Goal: Task Accomplishment & Management: Manage account settings

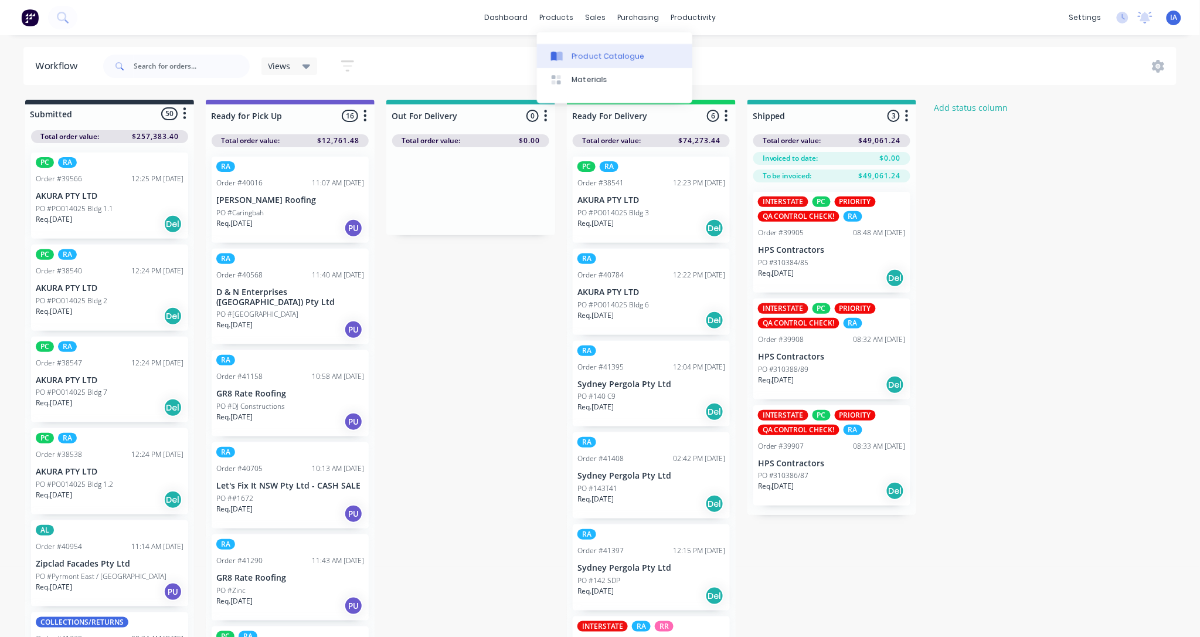
click at [587, 51] on div "Product Catalogue" at bounding box center [608, 56] width 73 height 11
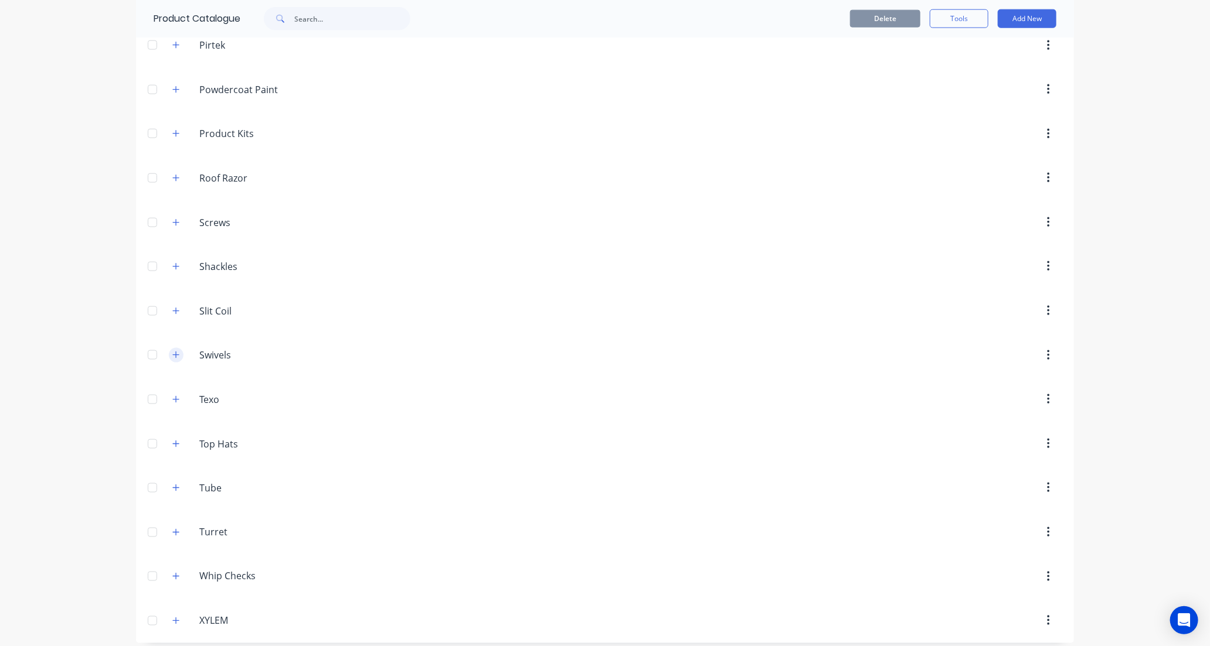
scroll to position [858, 0]
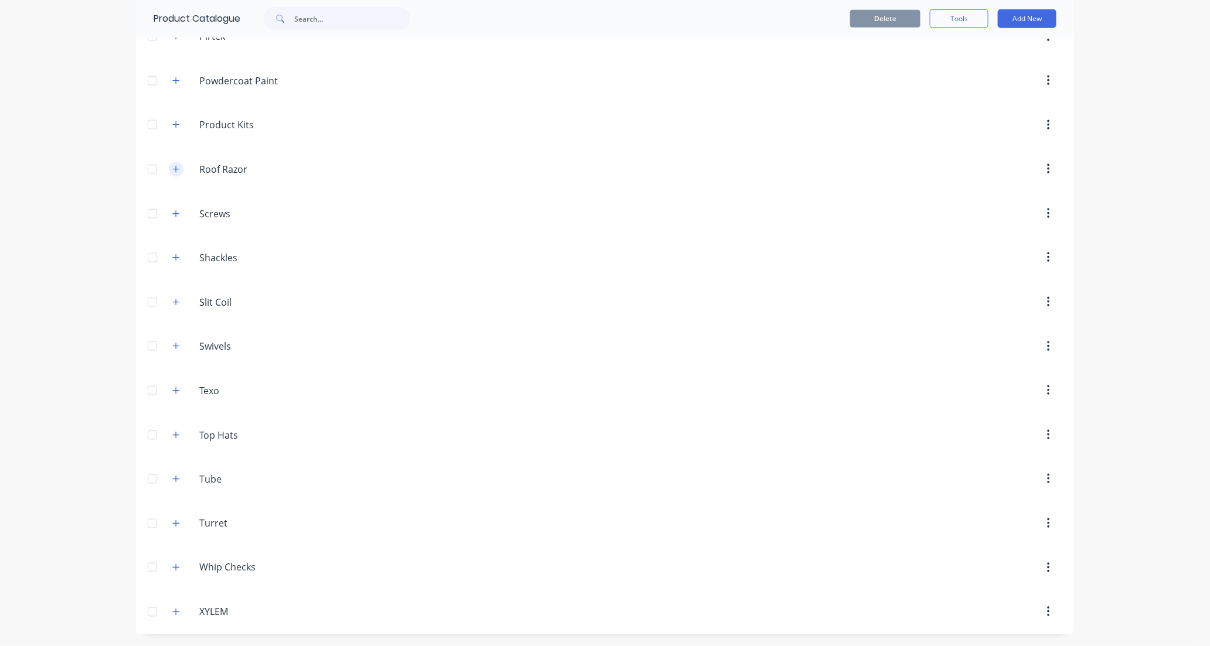
click at [172, 168] on icon "button" at bounding box center [175, 169] width 7 height 8
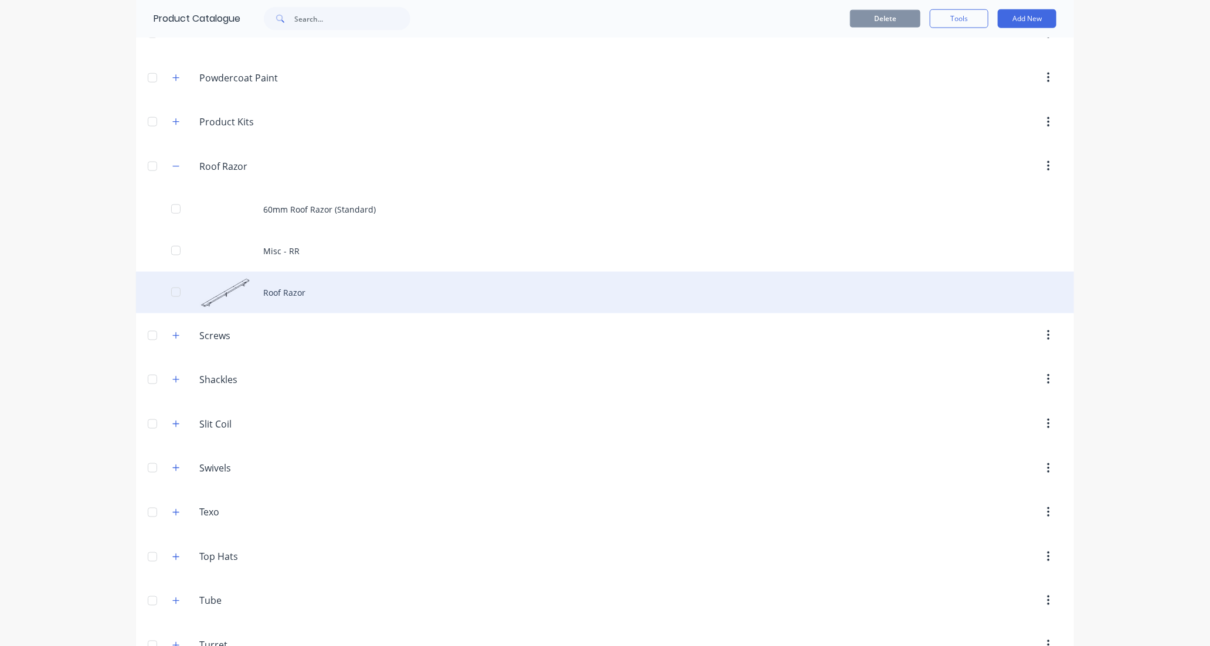
click at [330, 295] on div "Roof Razor" at bounding box center [605, 293] width 938 height 42
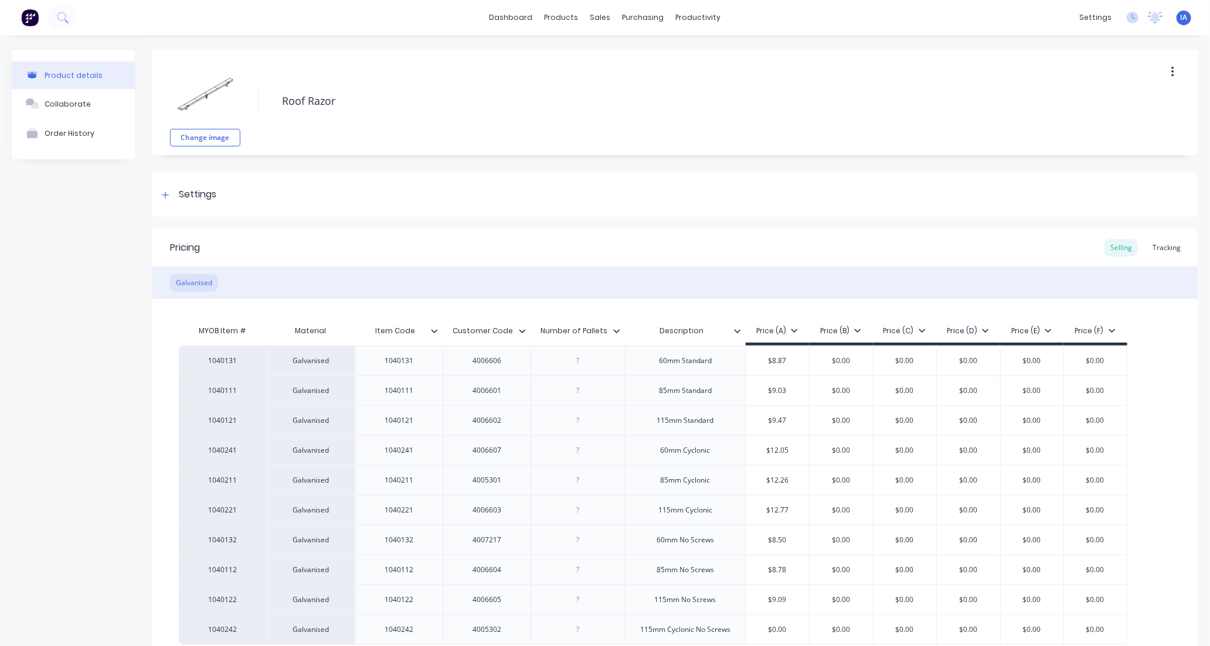
type textarea "x"
click at [1162, 247] on div "Tracking" at bounding box center [1166, 248] width 40 height 18
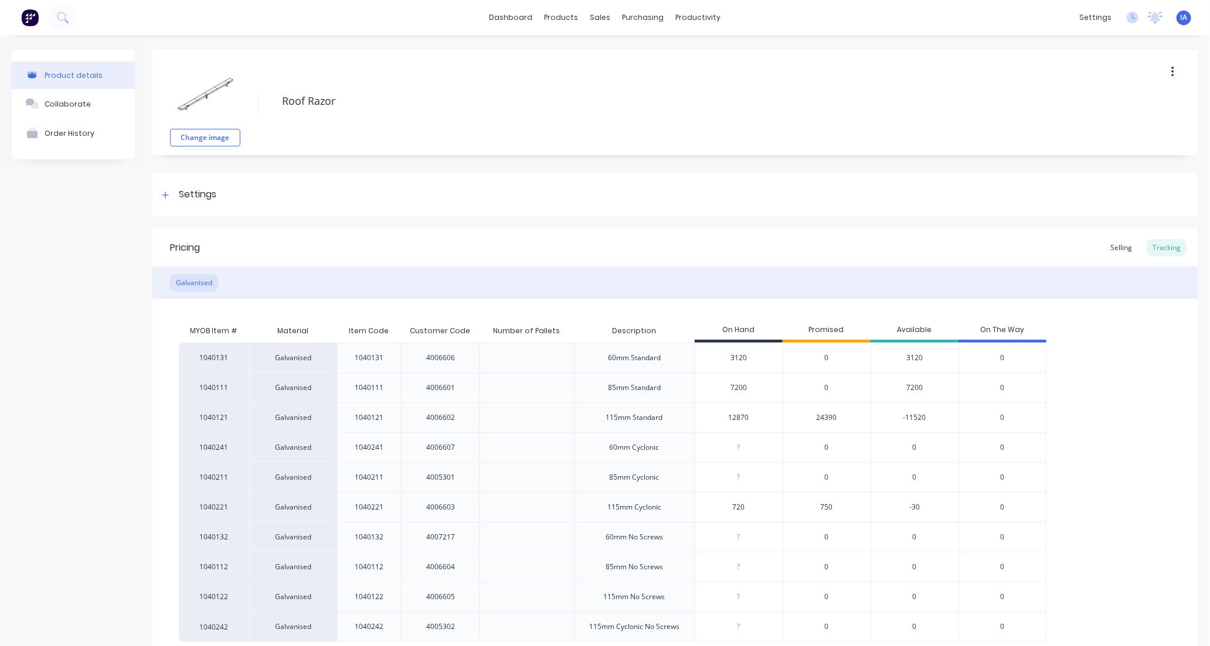
click at [736, 506] on input "720" at bounding box center [738, 507] width 87 height 11
type input "70"
type textarea "x"
type input "750"
type textarea "x"
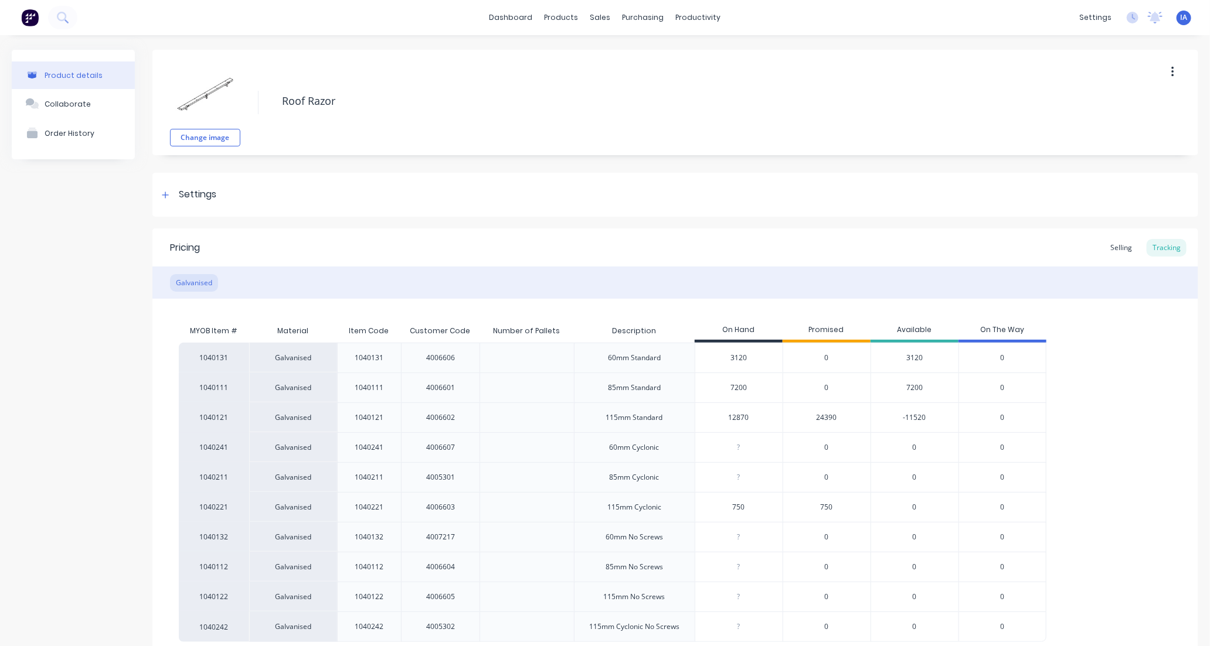
type input "750"
click at [1158, 446] on div "1040131 Galvanised 1040131 4006606 60mm Standard 3120 0 3120 0 1040111 Galvanis…" at bounding box center [675, 493] width 993 height 300
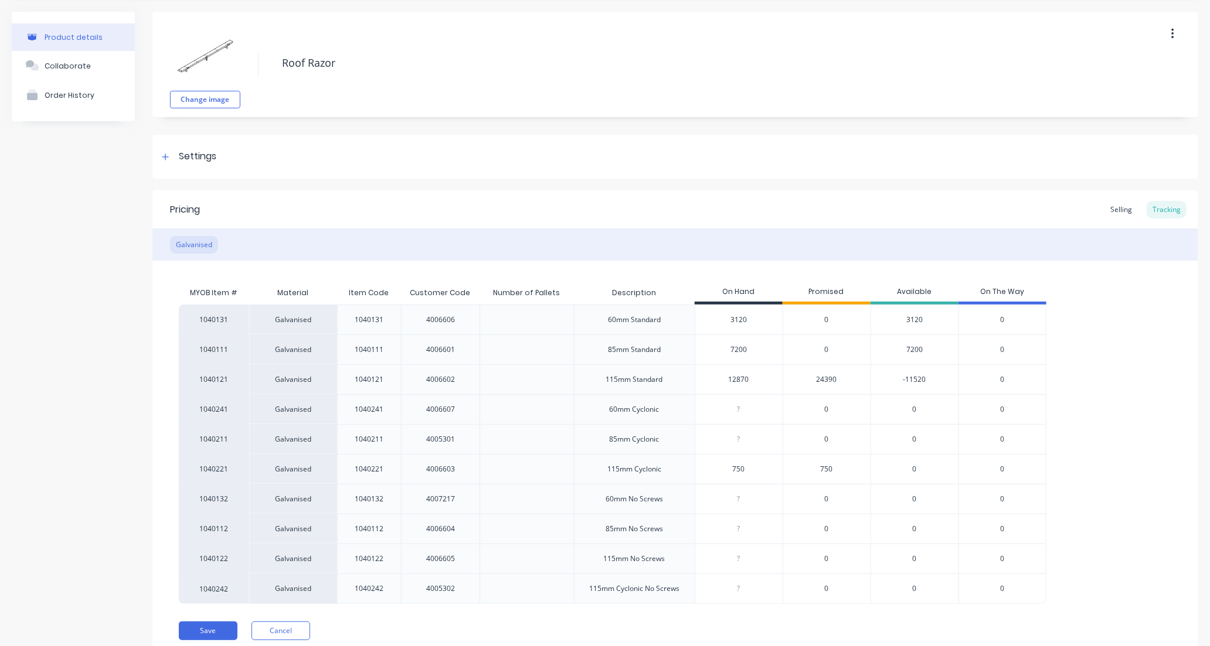
scroll to position [83, 0]
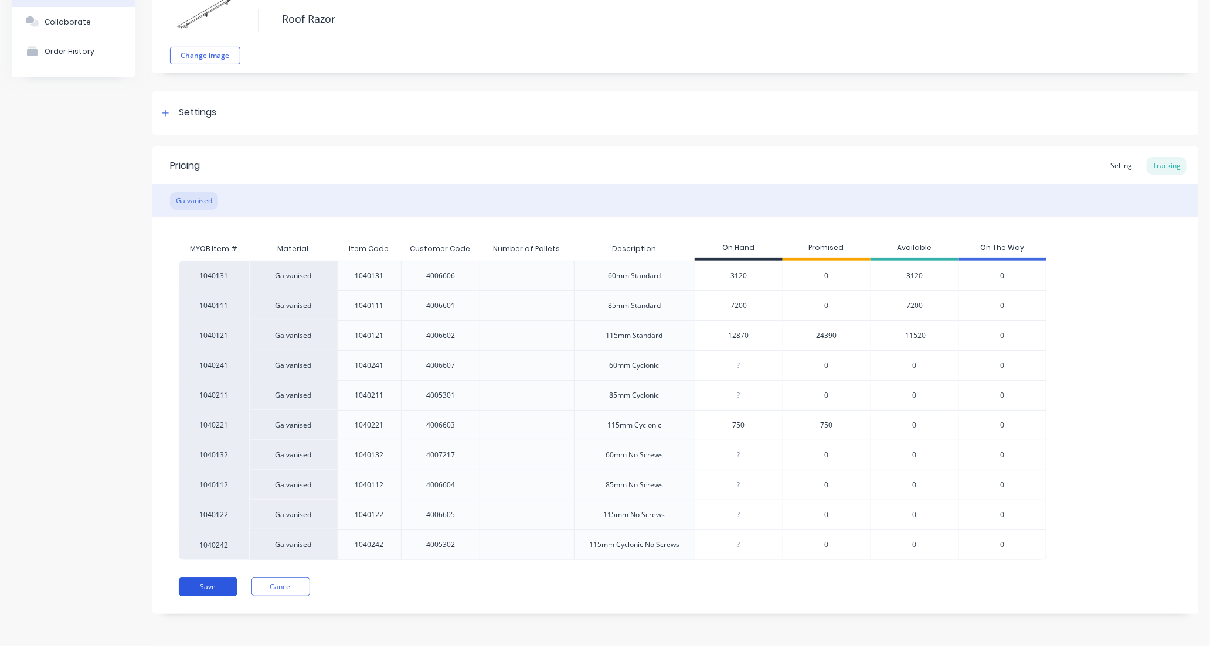
click at [207, 585] on button "Save" at bounding box center [208, 587] width 59 height 19
type textarea "x"
